Goal: Obtain resource: Obtain resource

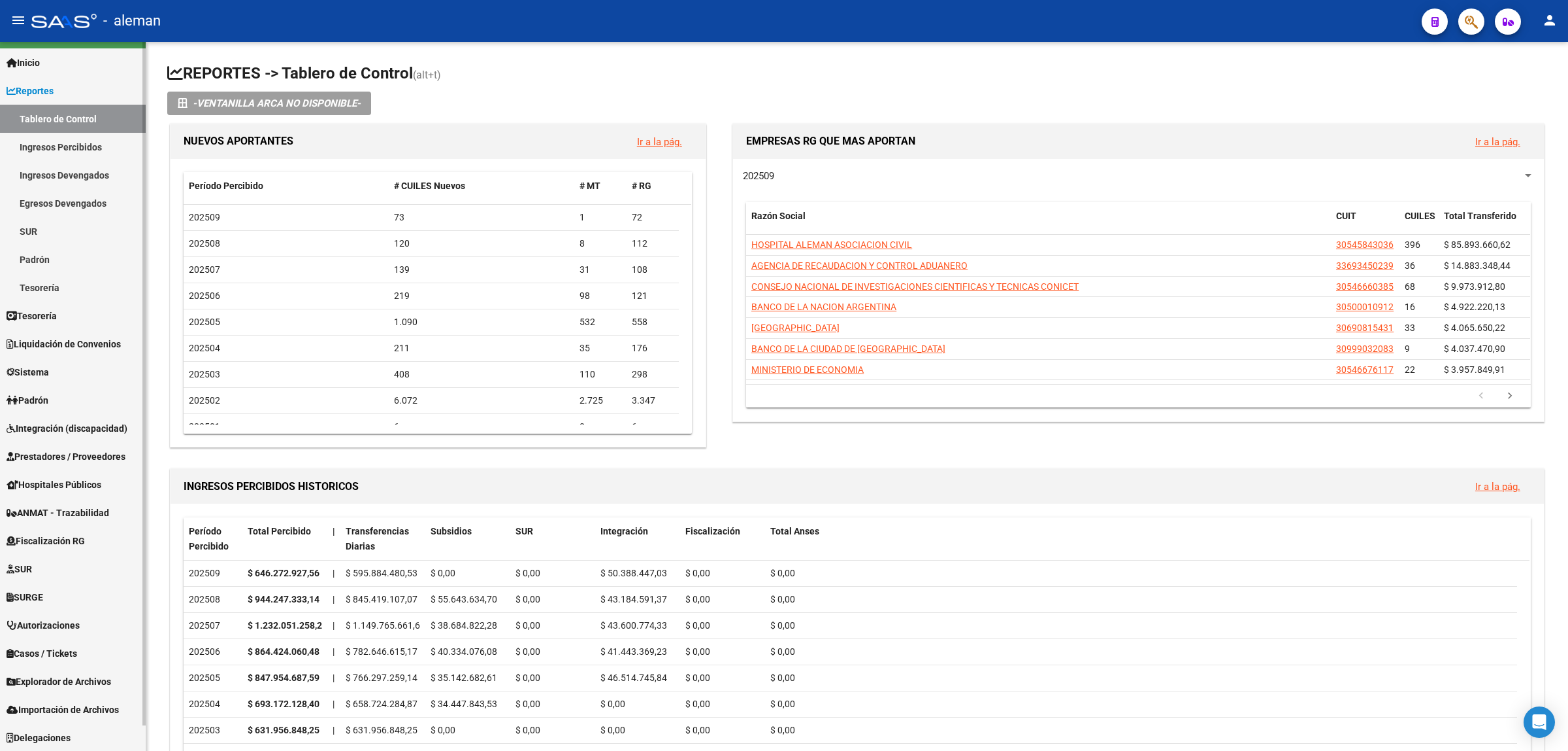
click at [77, 457] on span "Prestadores / Proveedores" at bounding box center [65, 456] width 119 height 15
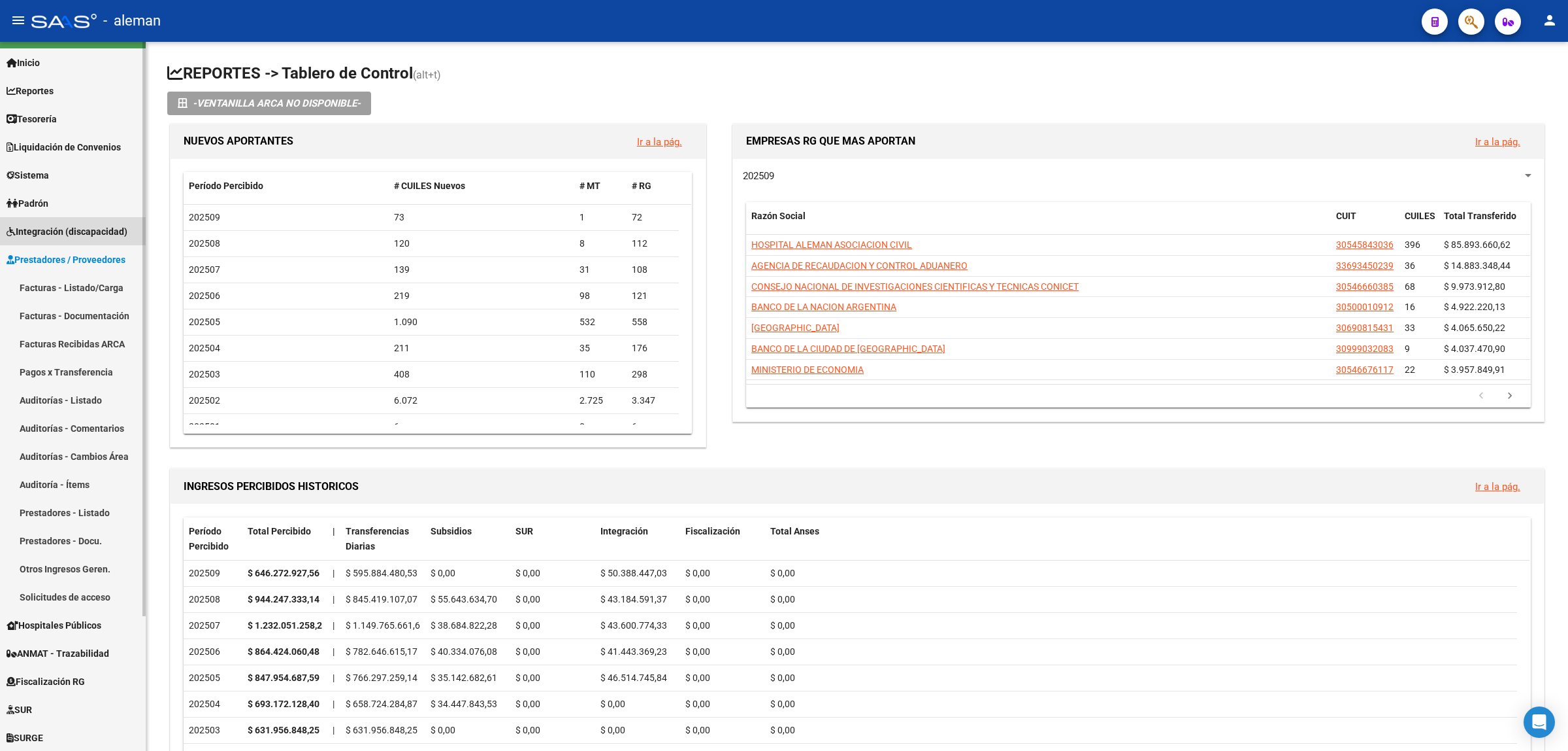
click at [75, 224] on span "Integración (discapacidad)" at bounding box center [66, 231] width 121 height 15
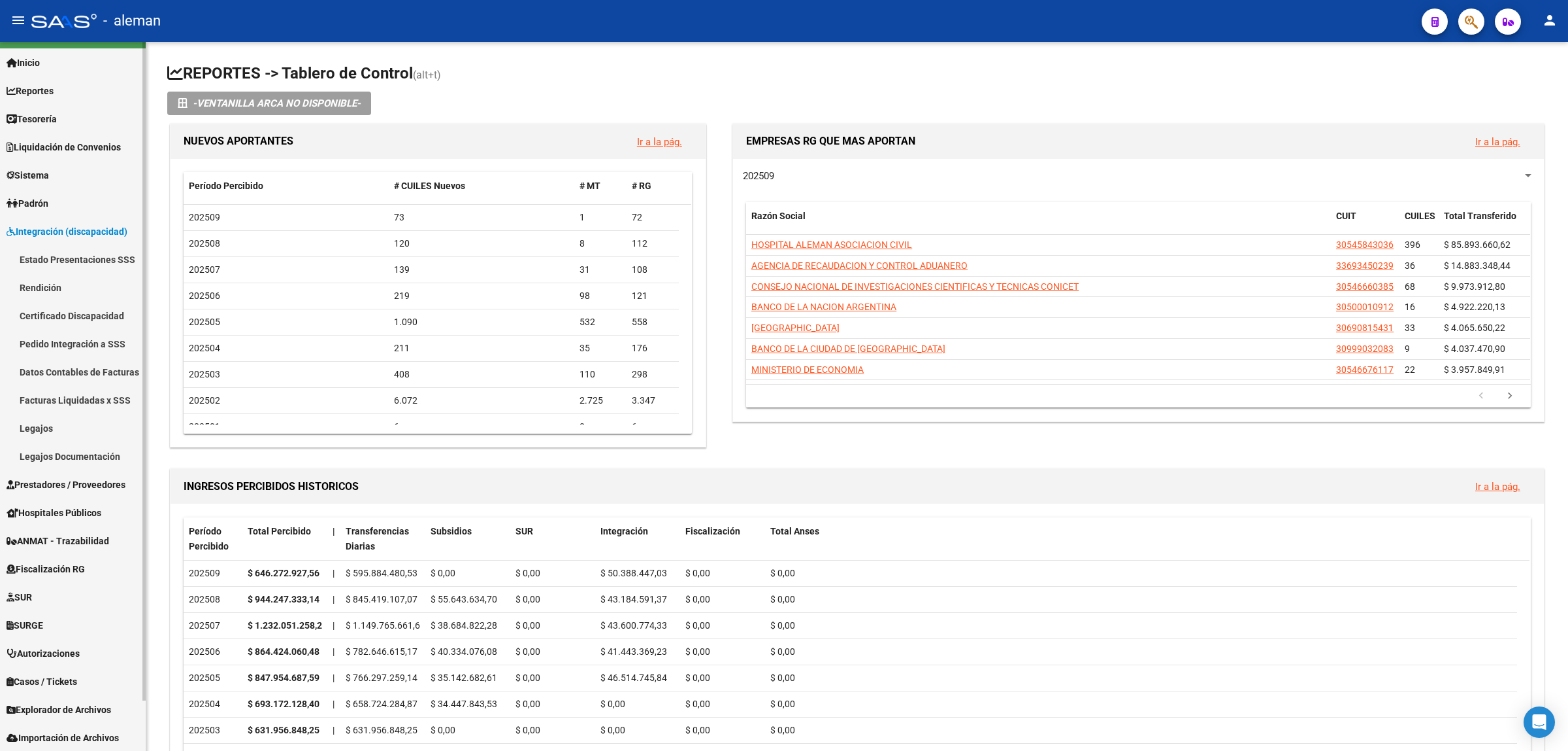
click at [64, 475] on link "Prestadores / Proveedores" at bounding box center [72, 484] width 145 height 28
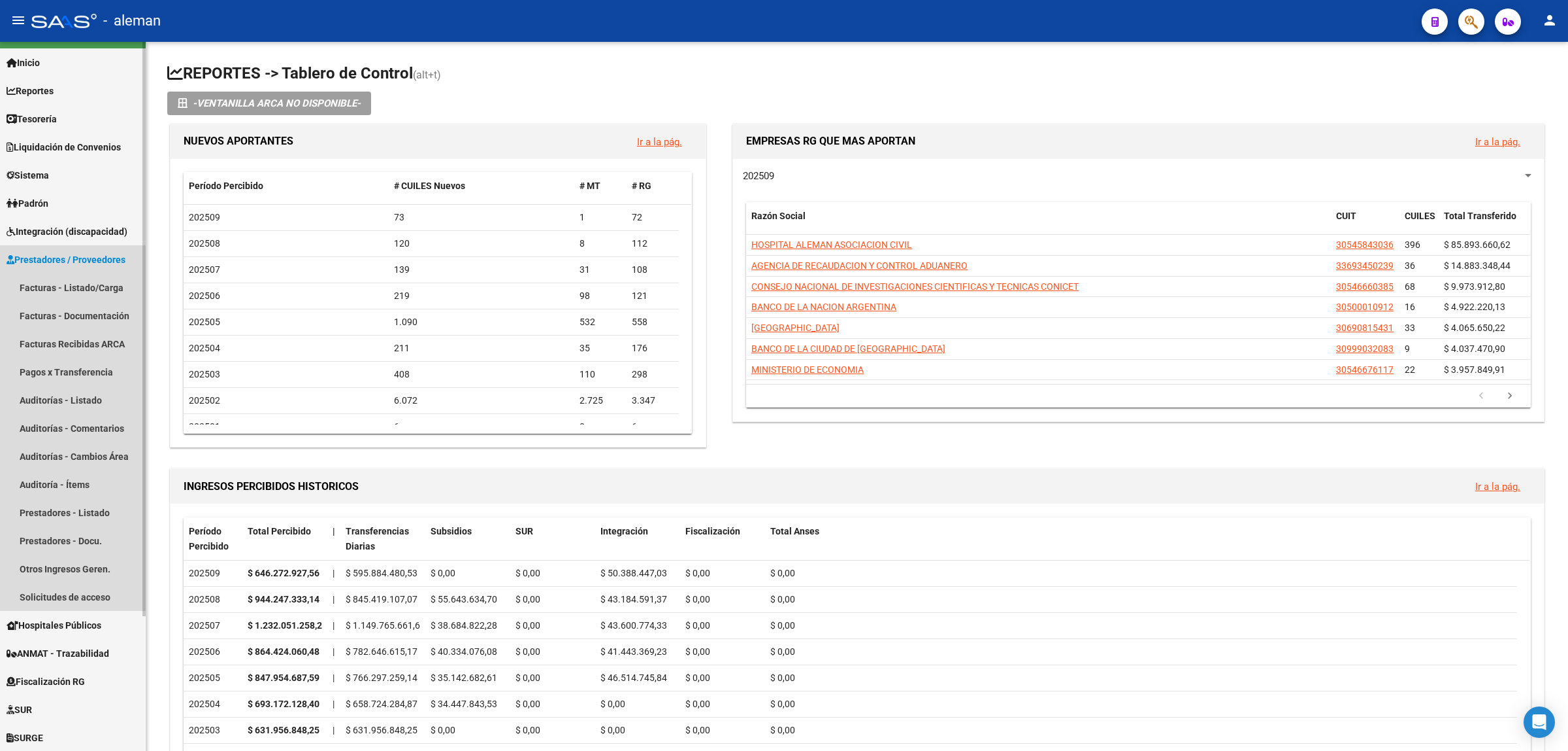
click at [92, 257] on span "Prestadores / Proveedores" at bounding box center [65, 260] width 119 height 15
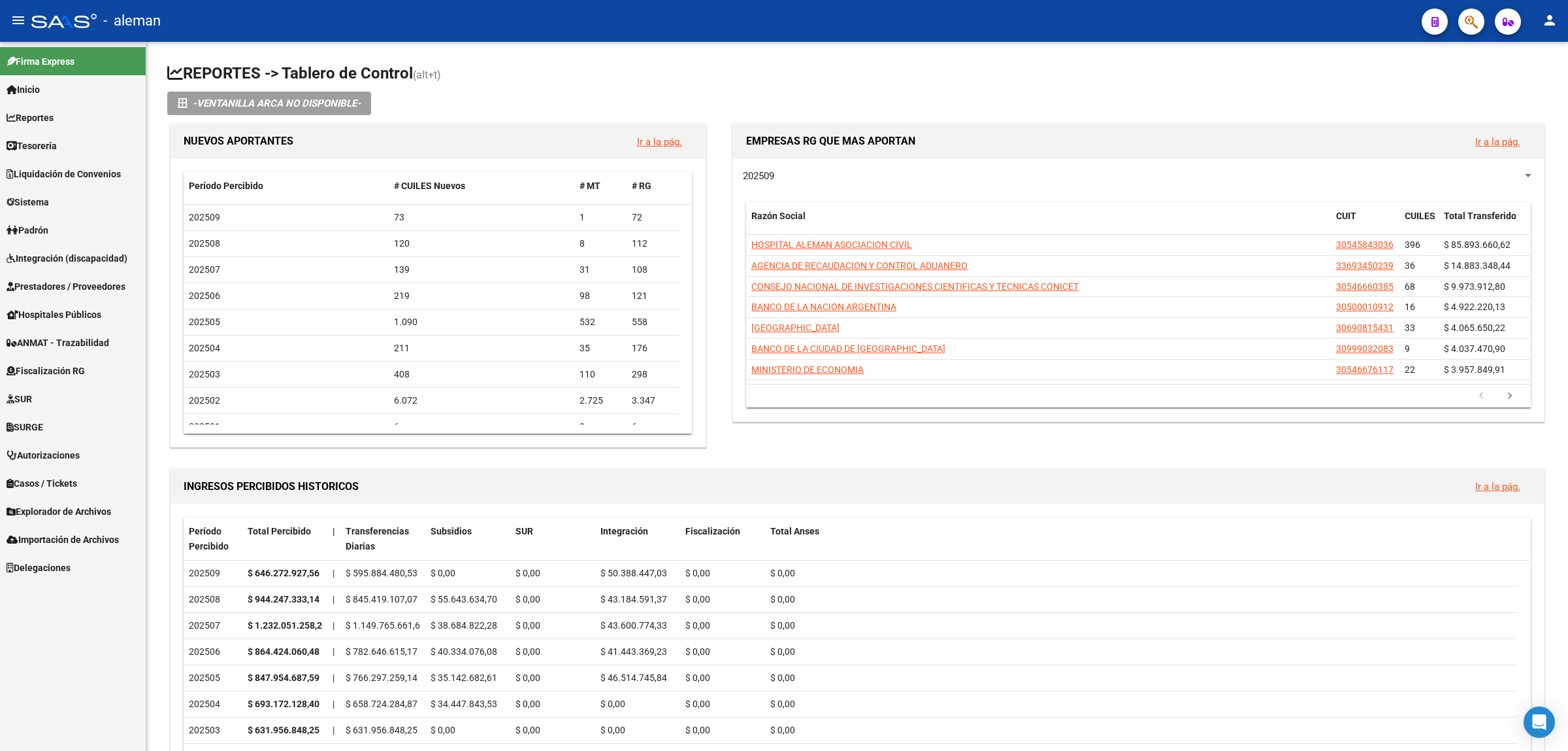
click at [70, 279] on span "Prestadores / Proveedores" at bounding box center [65, 286] width 119 height 15
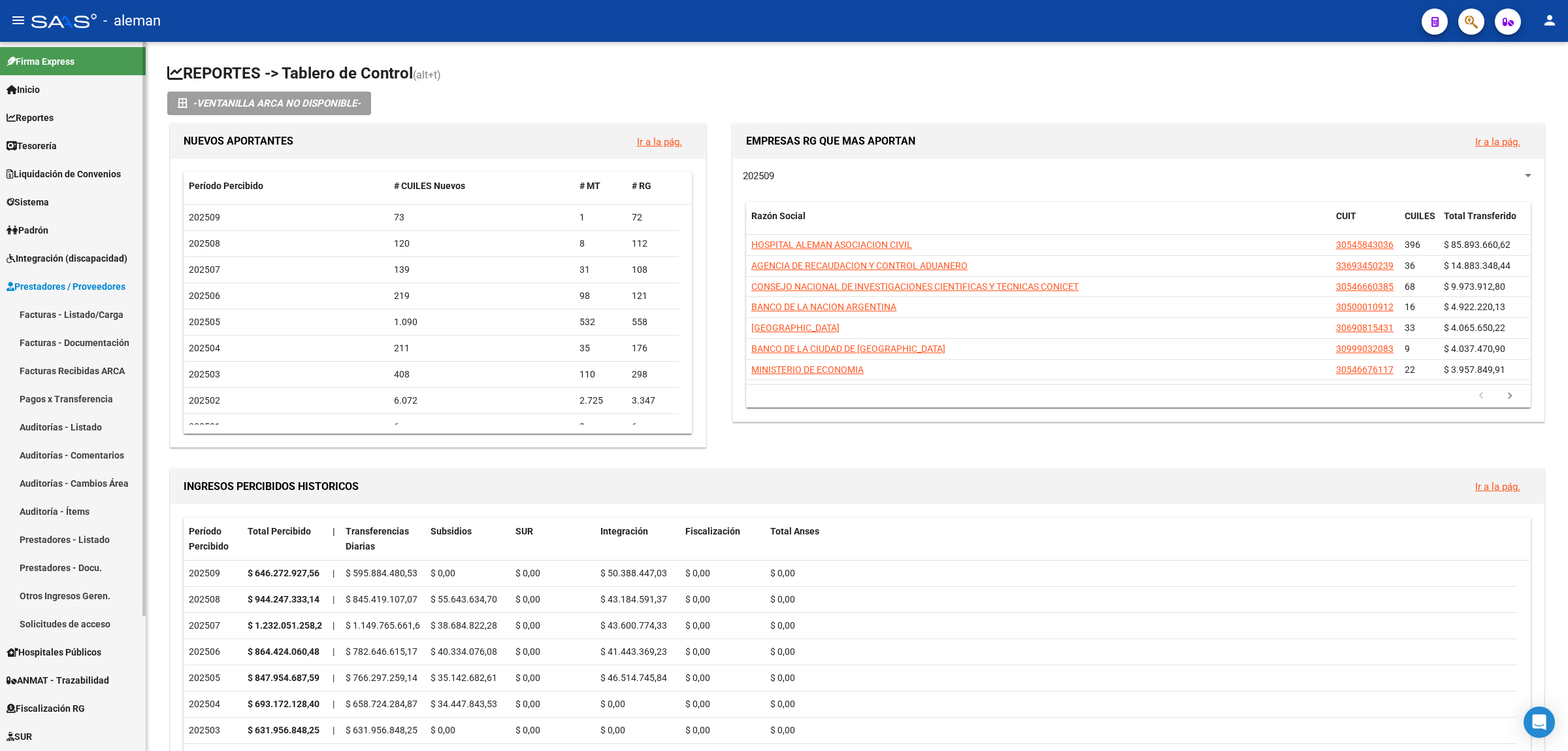
click at [63, 310] on link "Facturas - Listado/Carga" at bounding box center [72, 314] width 145 height 28
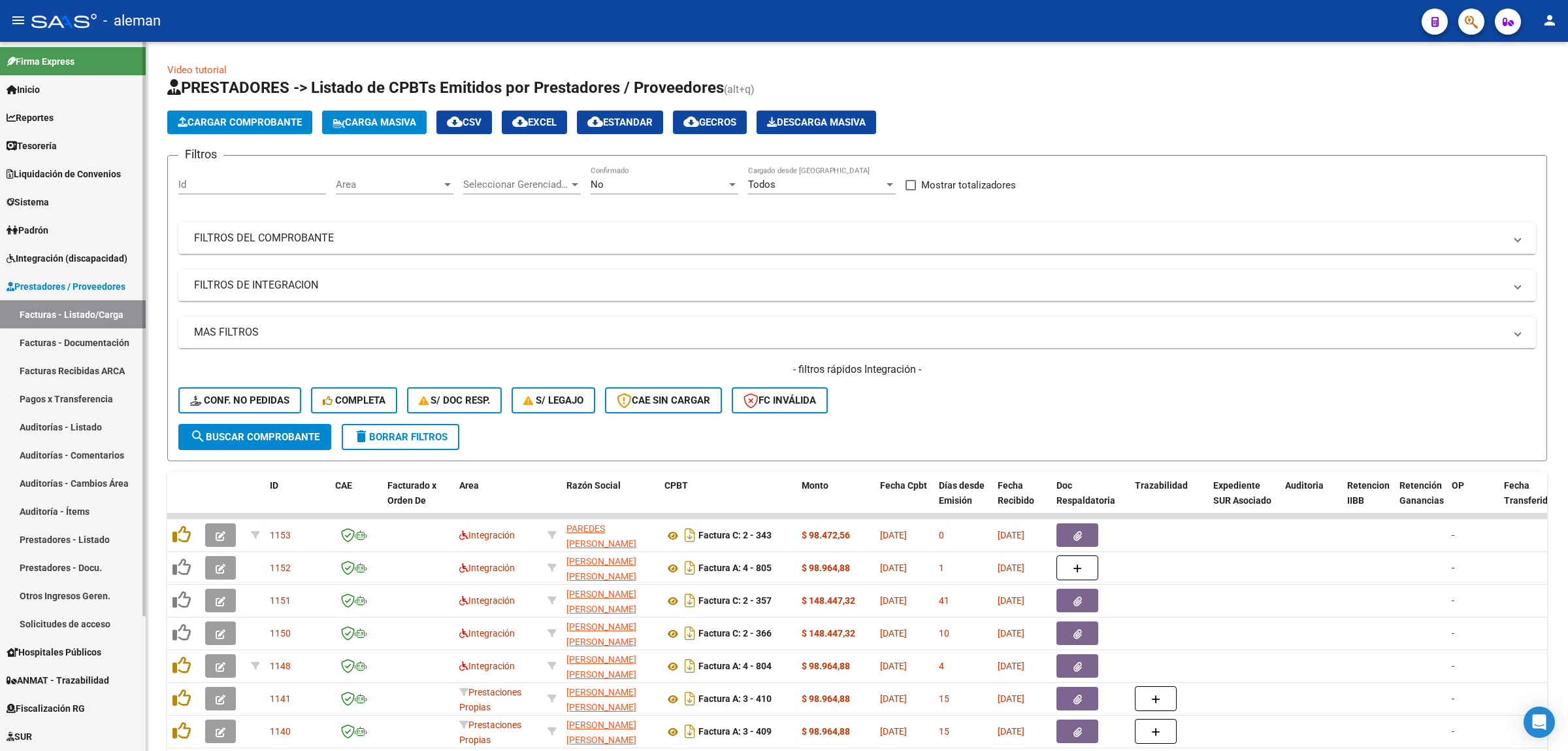
click at [64, 253] on span "Integración (discapacidad)" at bounding box center [66, 258] width 121 height 15
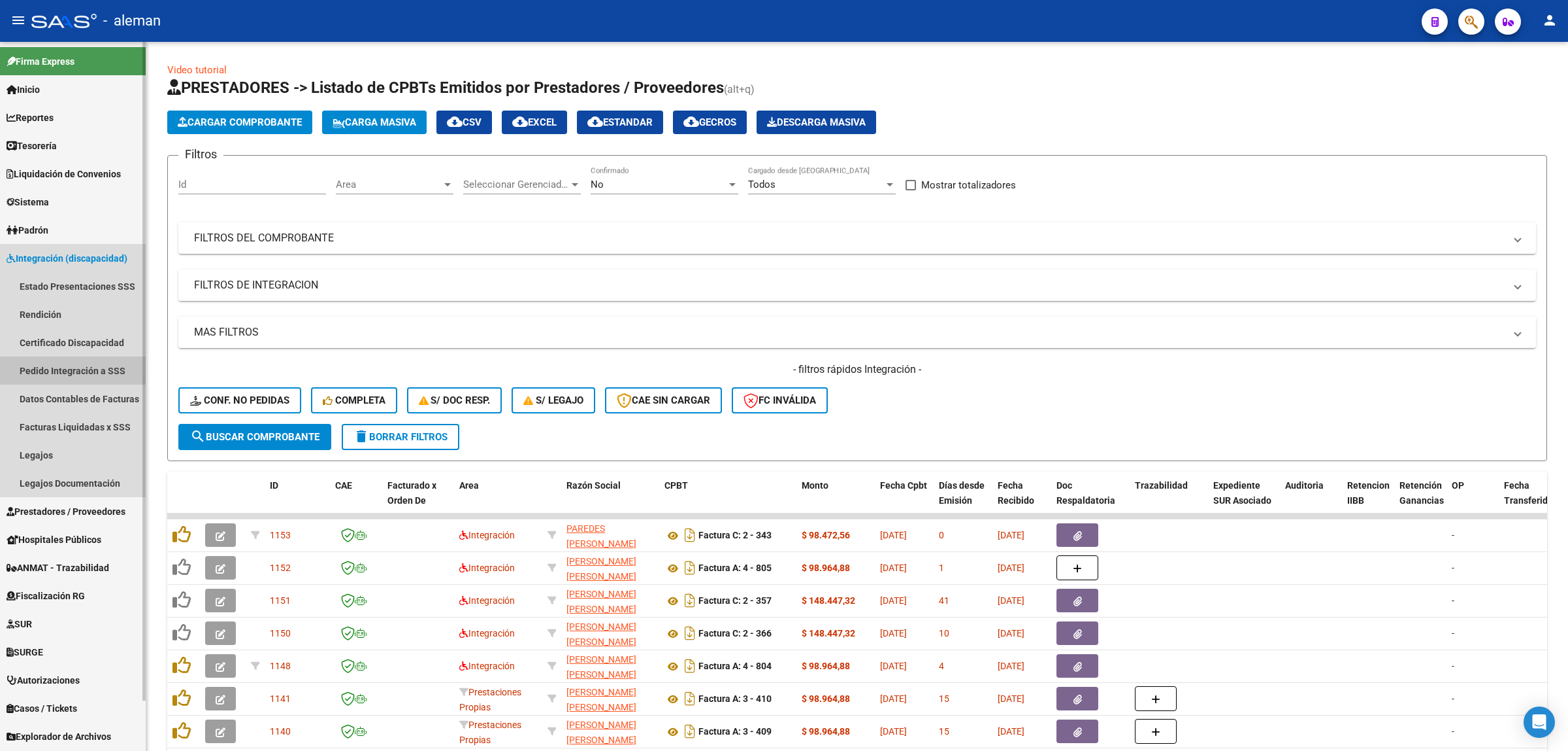
click at [55, 367] on link "Pedido Integración a SSS" at bounding box center [72, 370] width 145 height 28
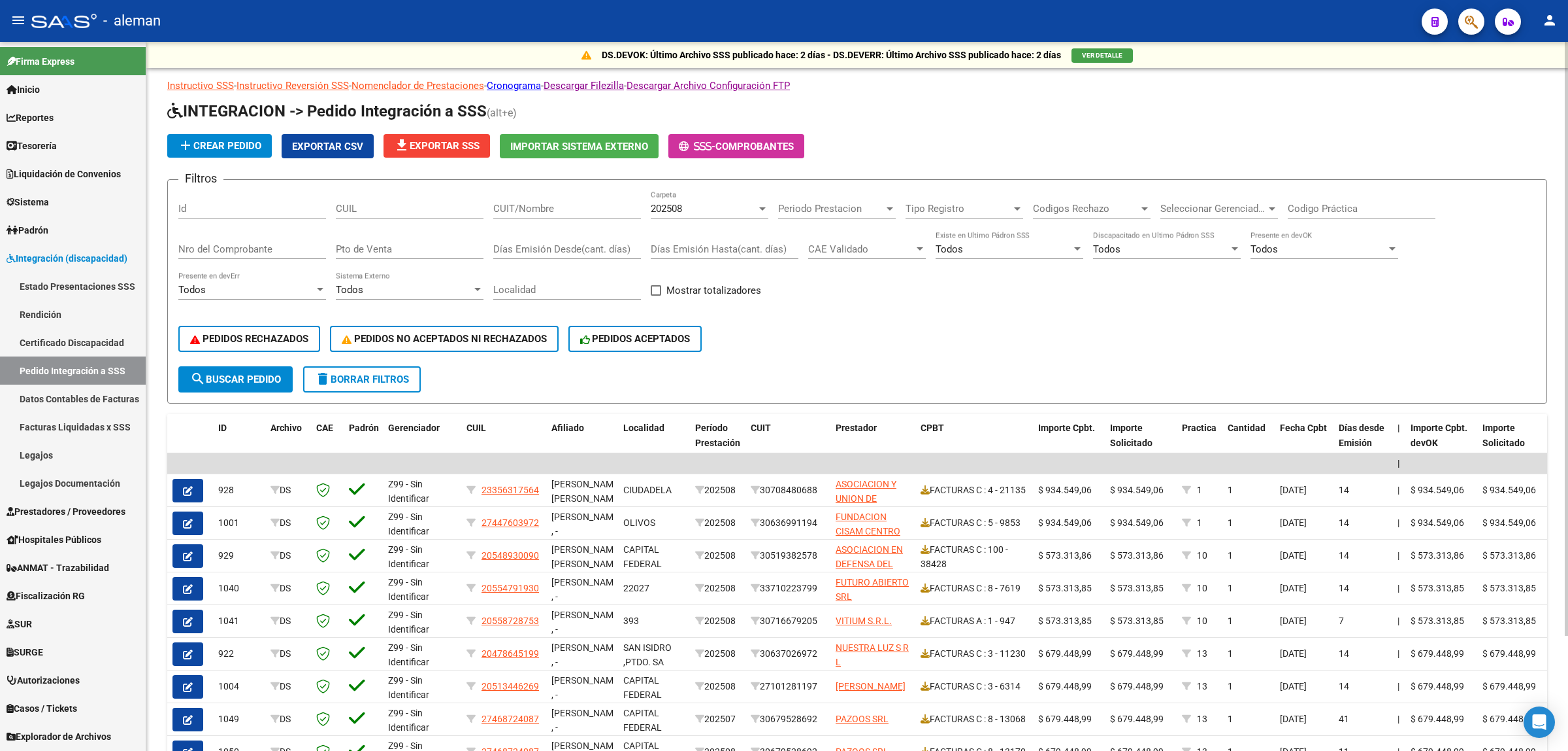
click at [1148, 214] on div "Codigos Rechazo Codigos Rechazo" at bounding box center [1092, 204] width 118 height 28
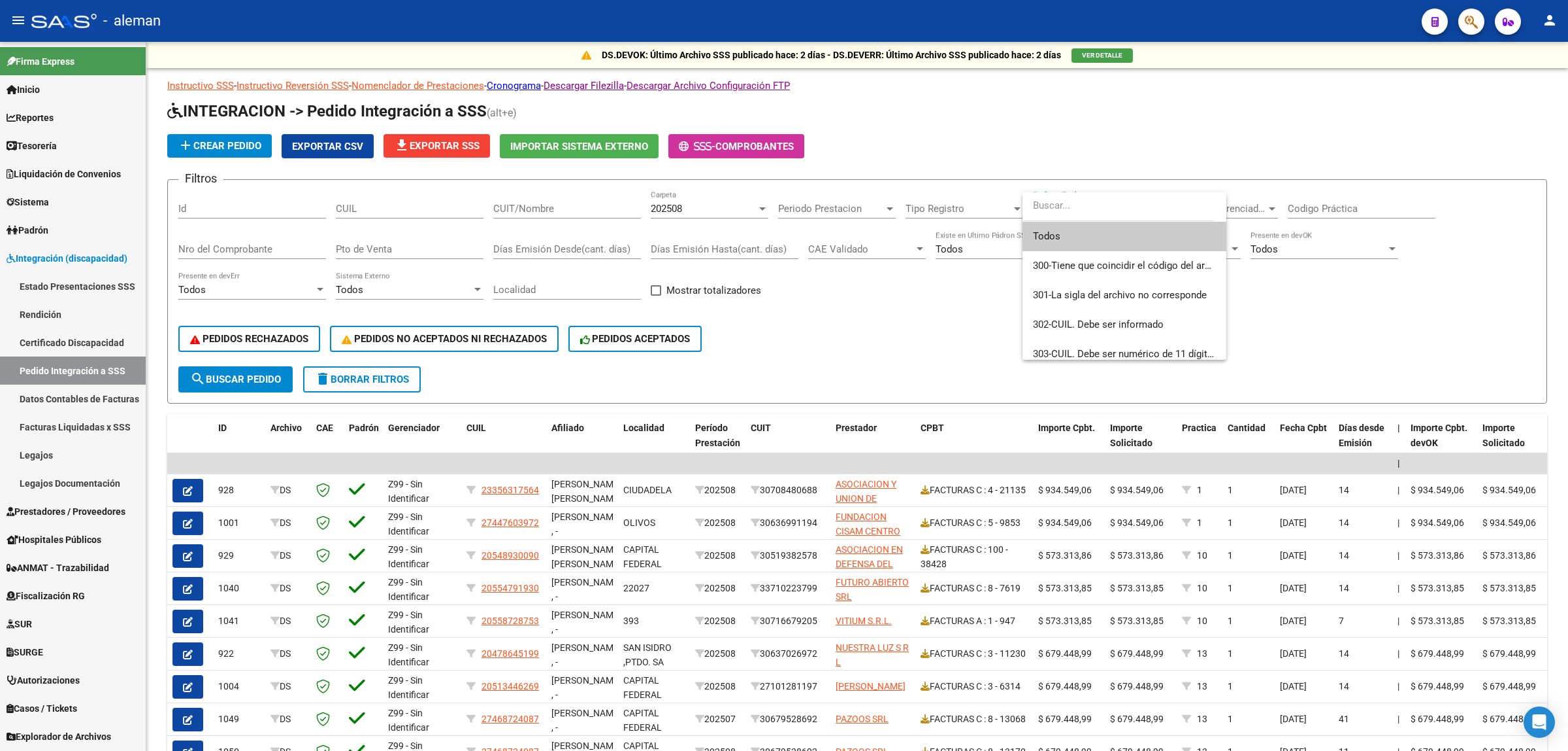
click at [1269, 290] on div at bounding box center [784, 375] width 1568 height 751
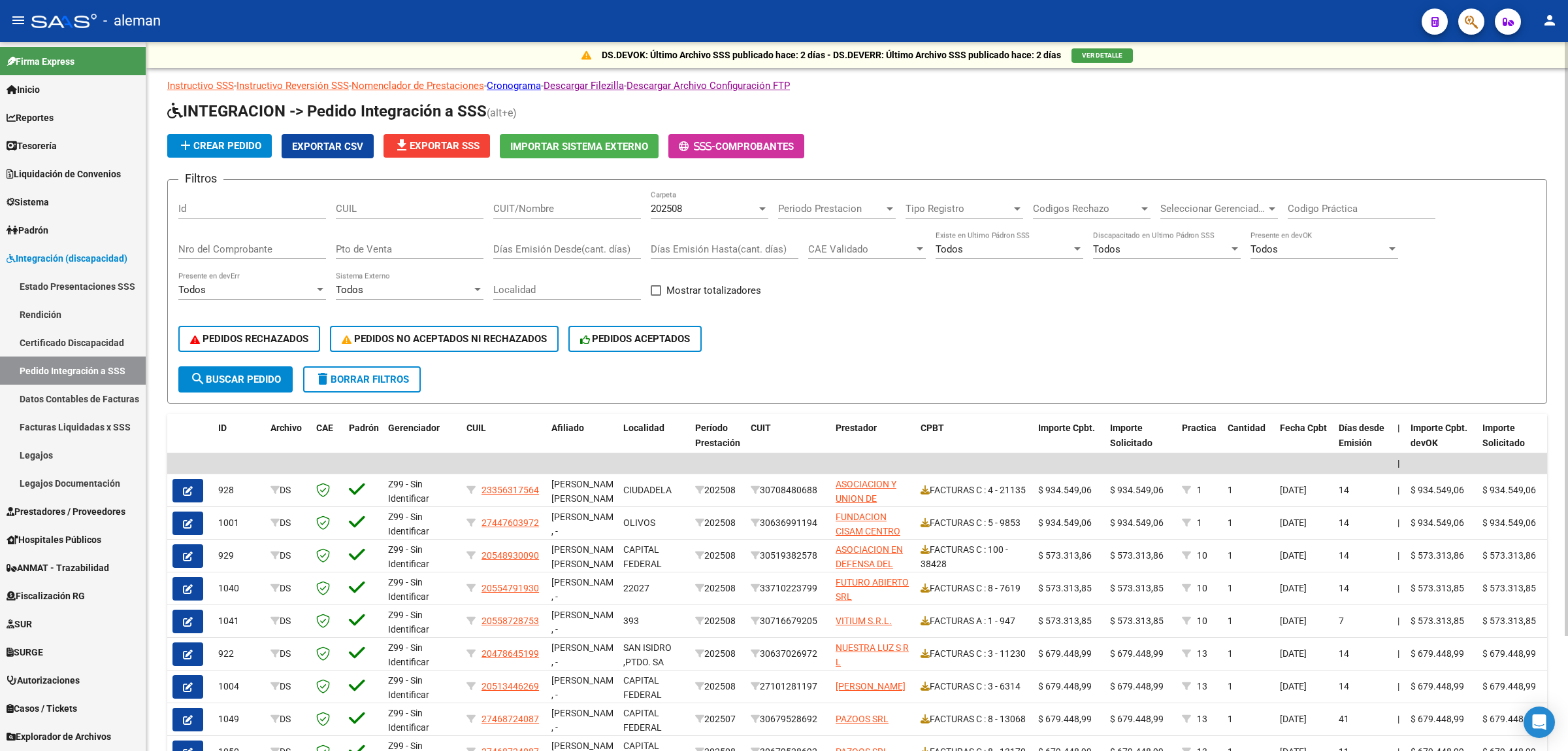
click at [257, 240] on div "Nro del Comprobante" at bounding box center [252, 245] width 148 height 28
click at [1306, 210] on input "Codigo Práctica" at bounding box center [1362, 208] width 148 height 12
type input "95"
click at [477, 338] on span "PEDIDOS NO ACEPTADOS NI RECHAZADOS" at bounding box center [444, 338] width 206 height 12
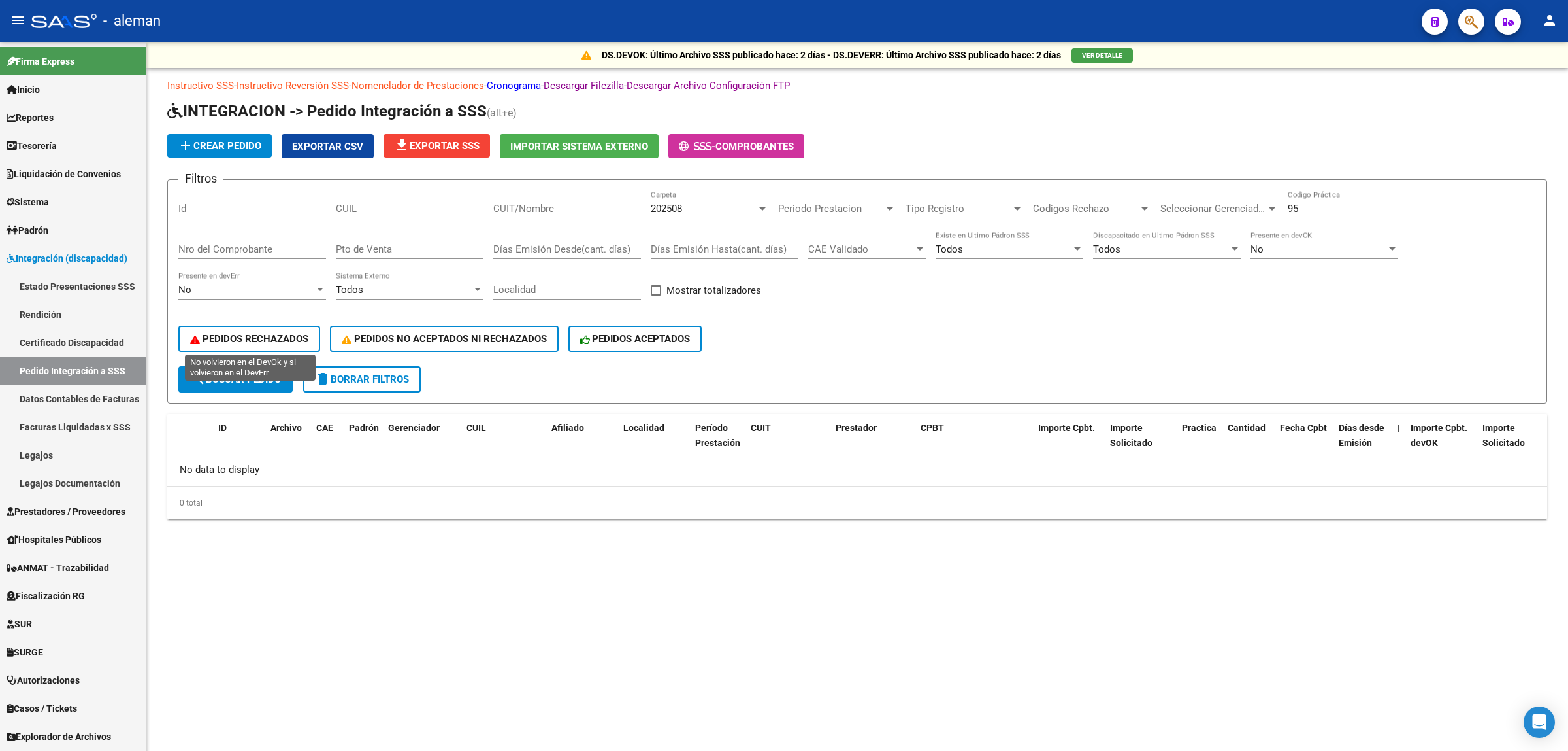
click at [266, 337] on span "PEDIDOS RECHAZADOS" at bounding box center [249, 338] width 119 height 12
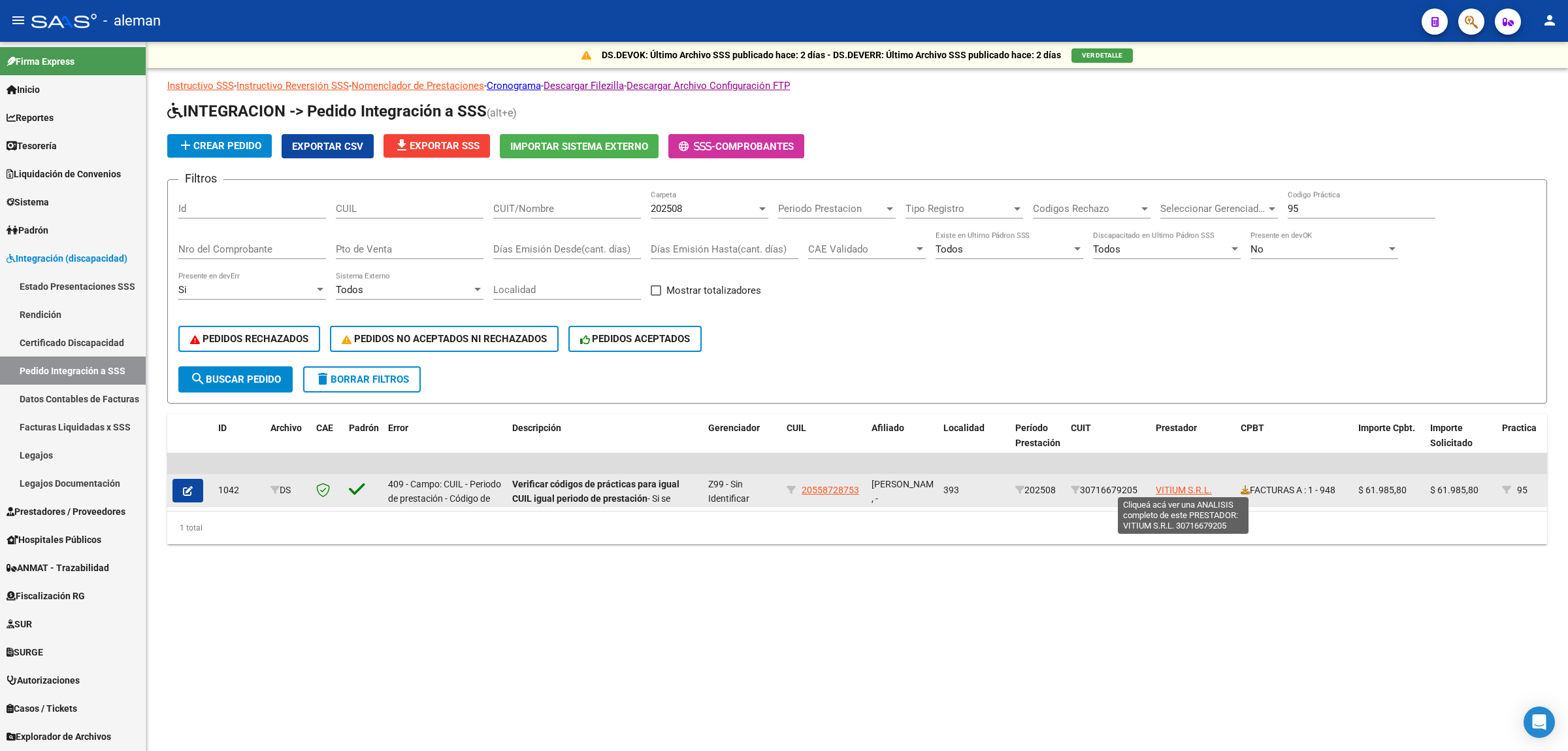
click at [1174, 486] on span "VITIUM S.R.L." at bounding box center [1184, 490] width 56 height 11
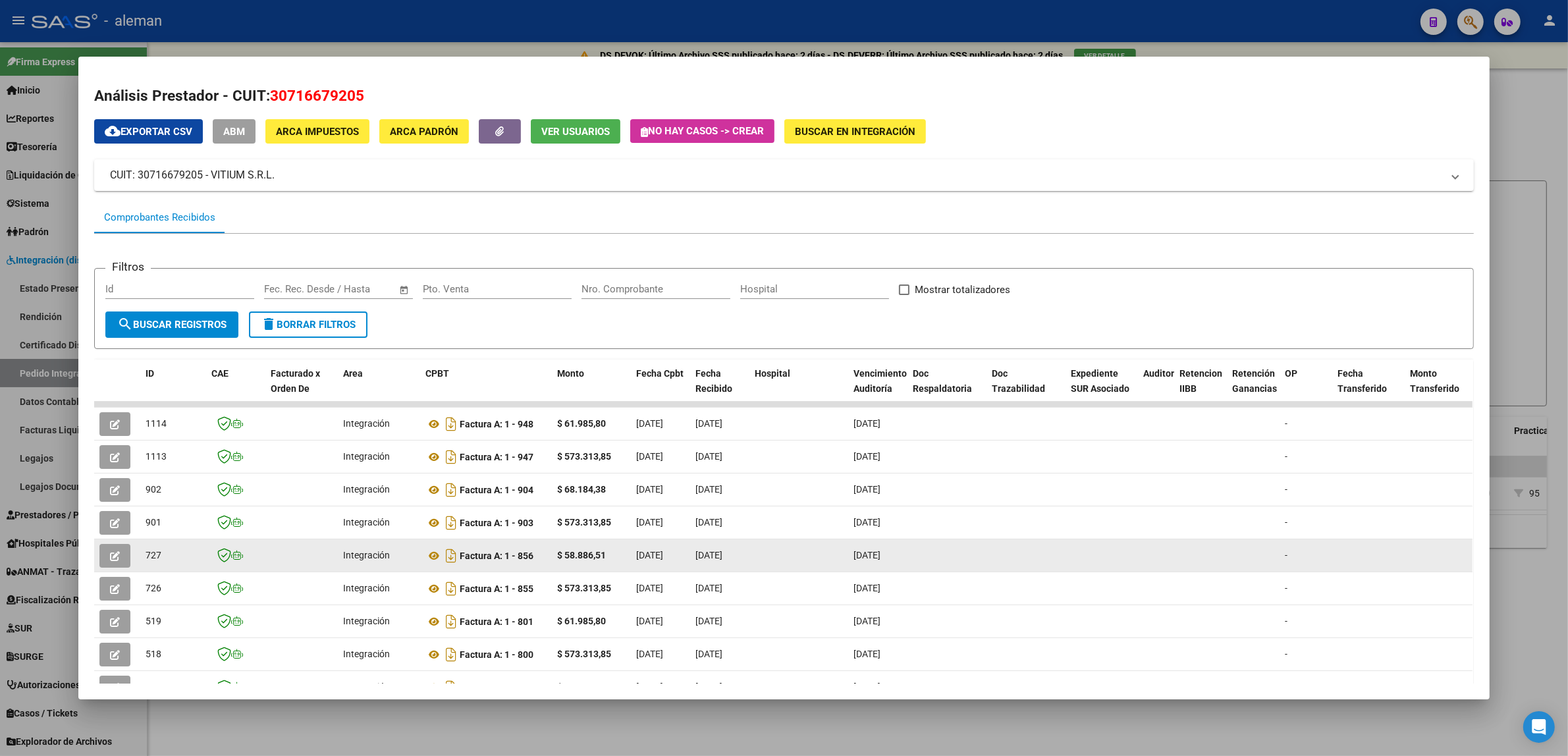
scroll to position [82, 0]
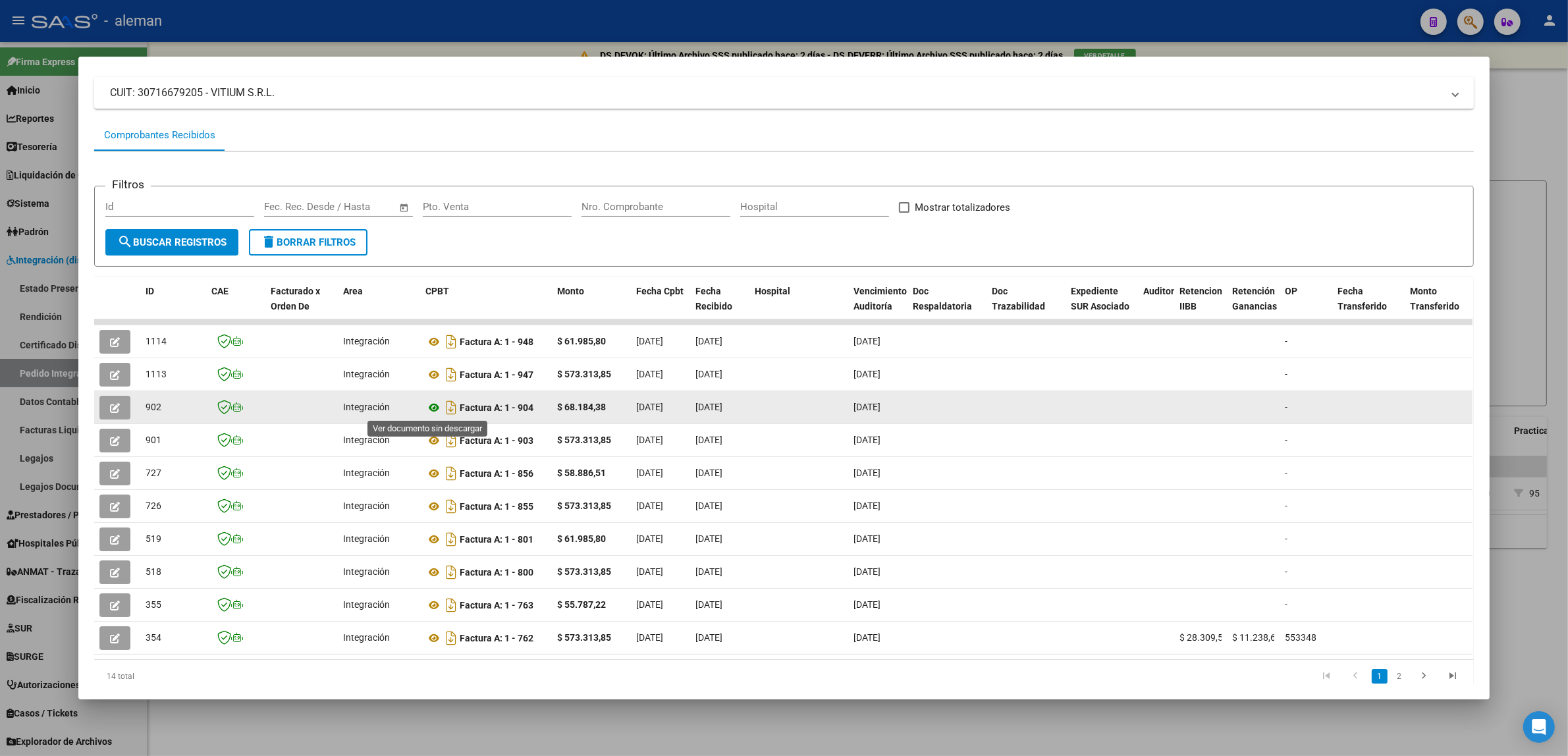
click at [428, 409] on icon at bounding box center [434, 407] width 17 height 16
